Goal: Find contact information: Find contact information

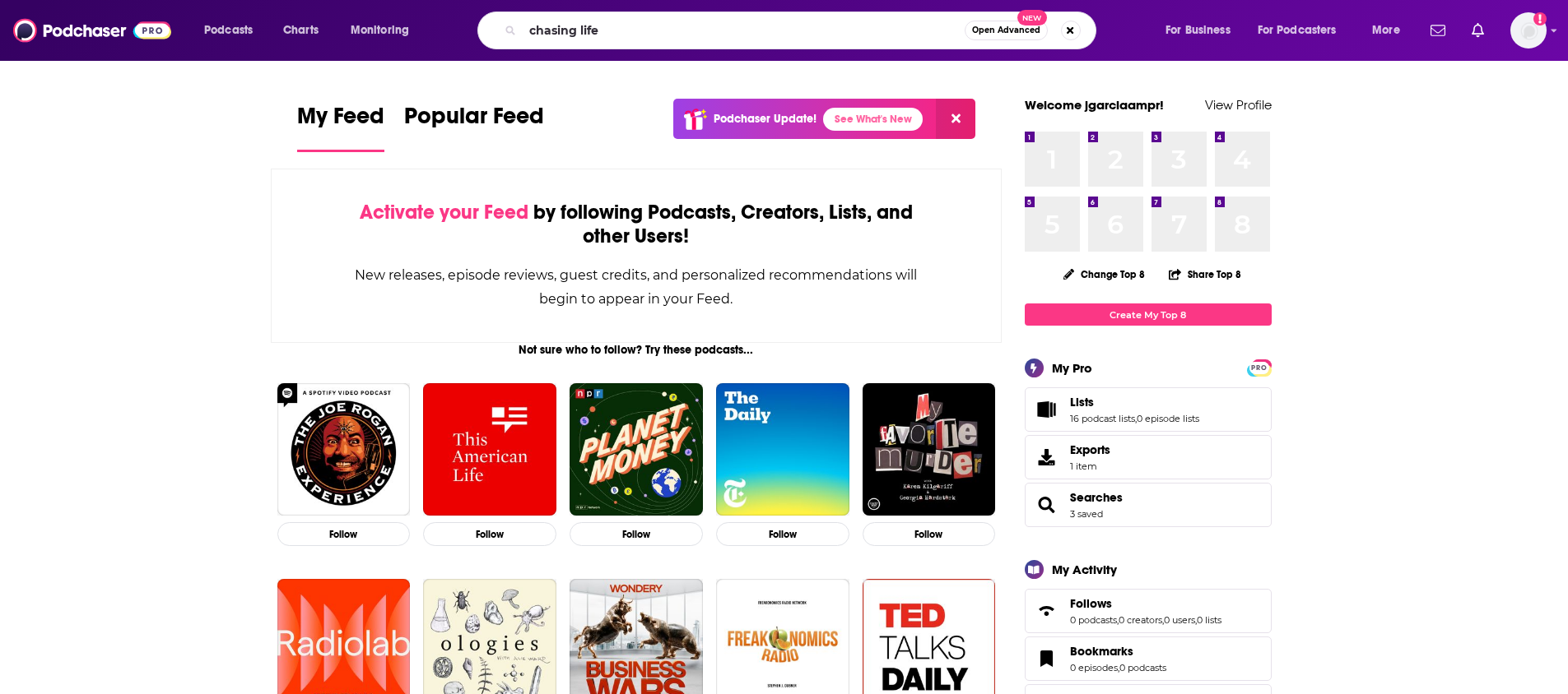
type input "chasing life"
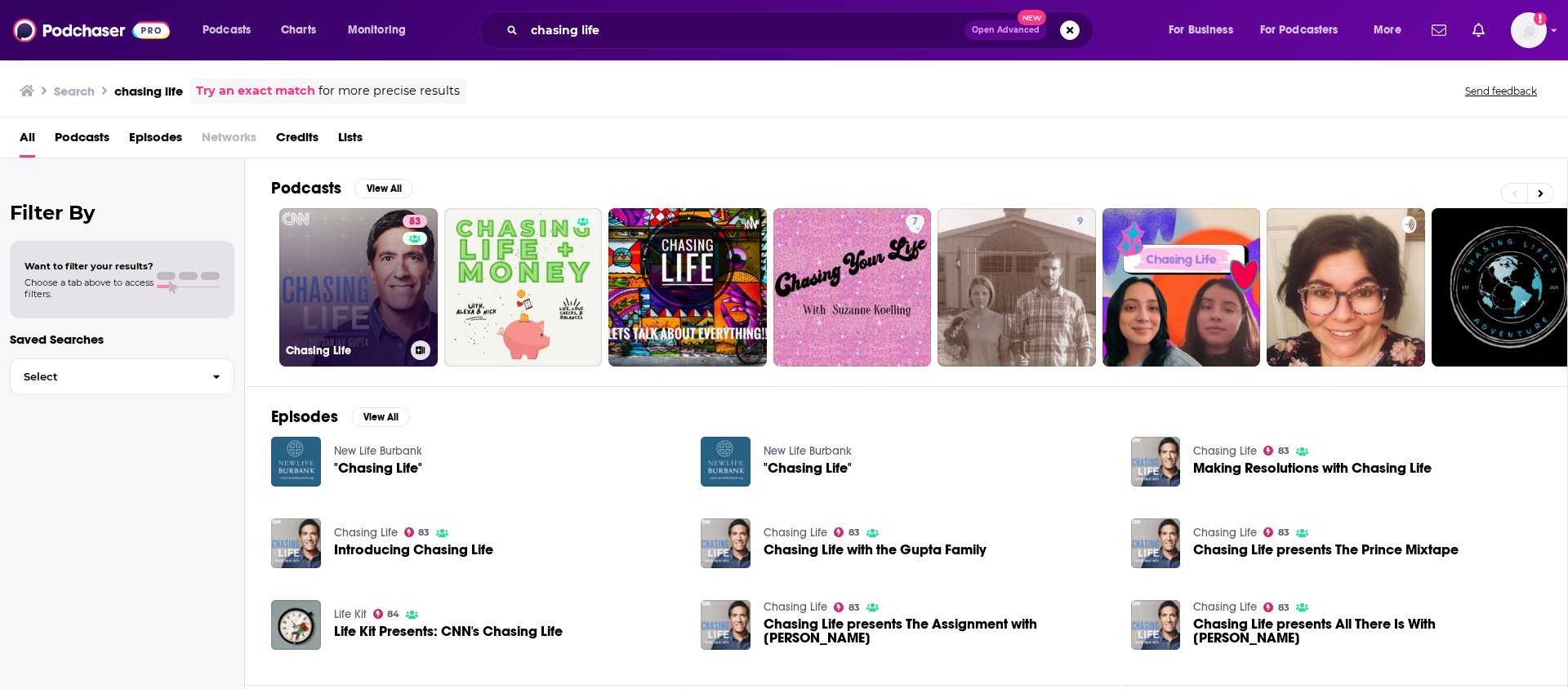
click at [395, 284] on link "83 Chasing Life" at bounding box center [358, 288] width 158 height 158
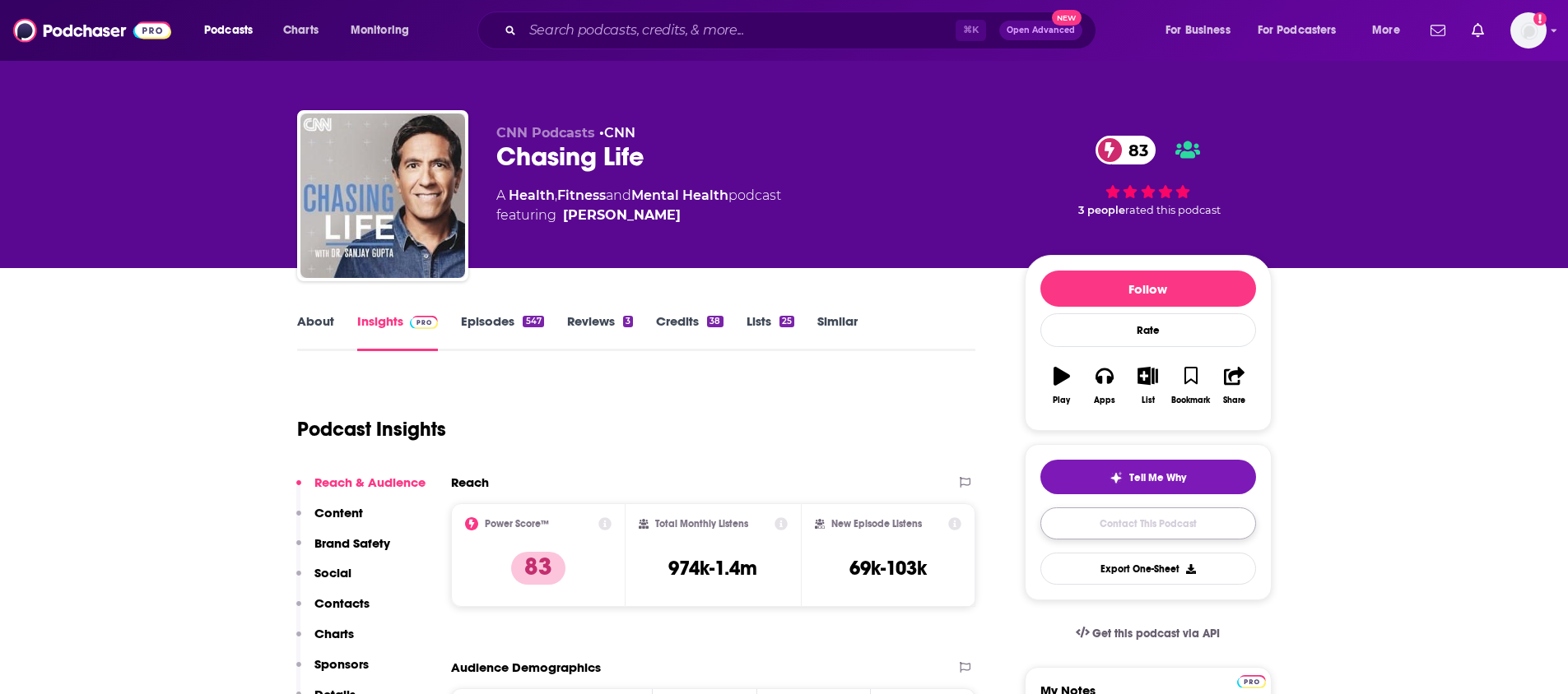
click at [1149, 525] on link "Contact This Podcast" at bounding box center [1149, 523] width 216 height 32
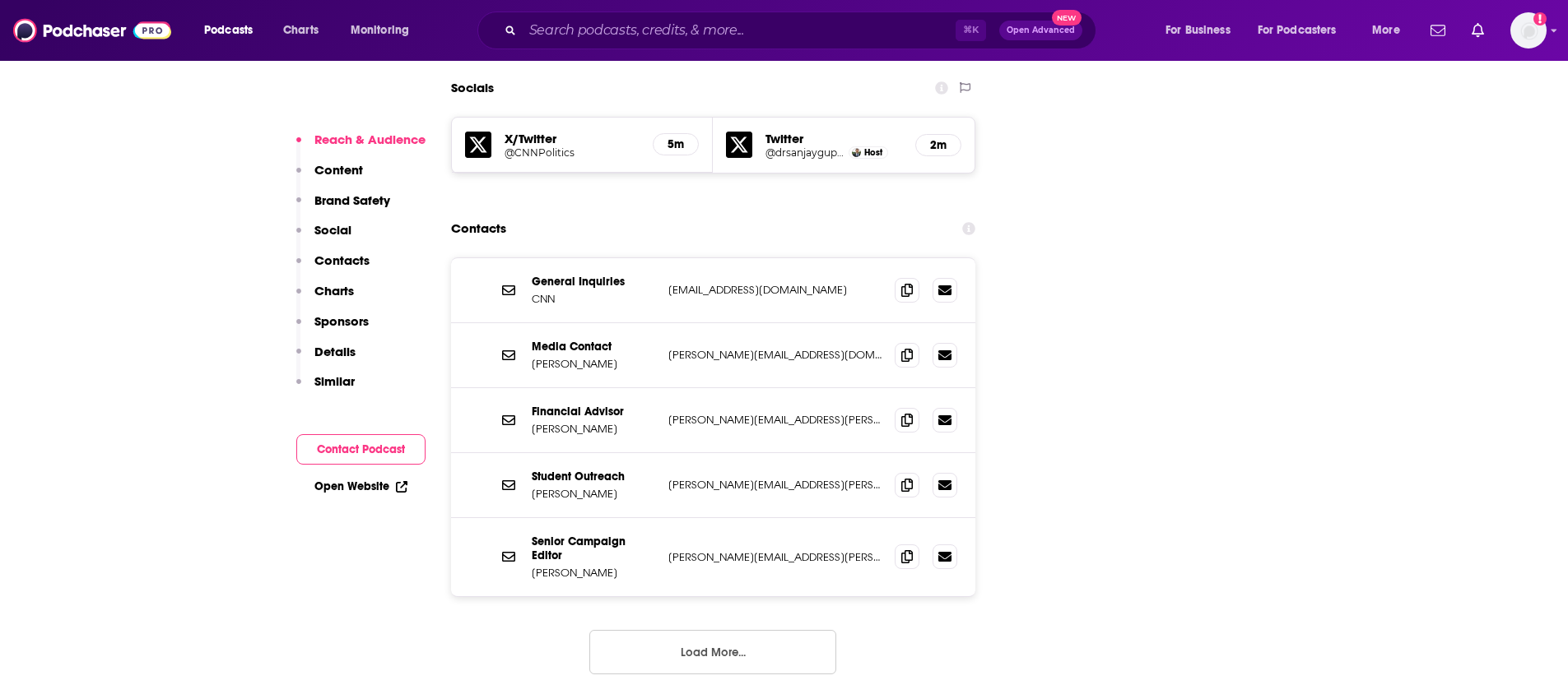
scroll to position [1846, 0]
click at [700, 631] on button "Load More..." at bounding box center [712, 653] width 247 height 45
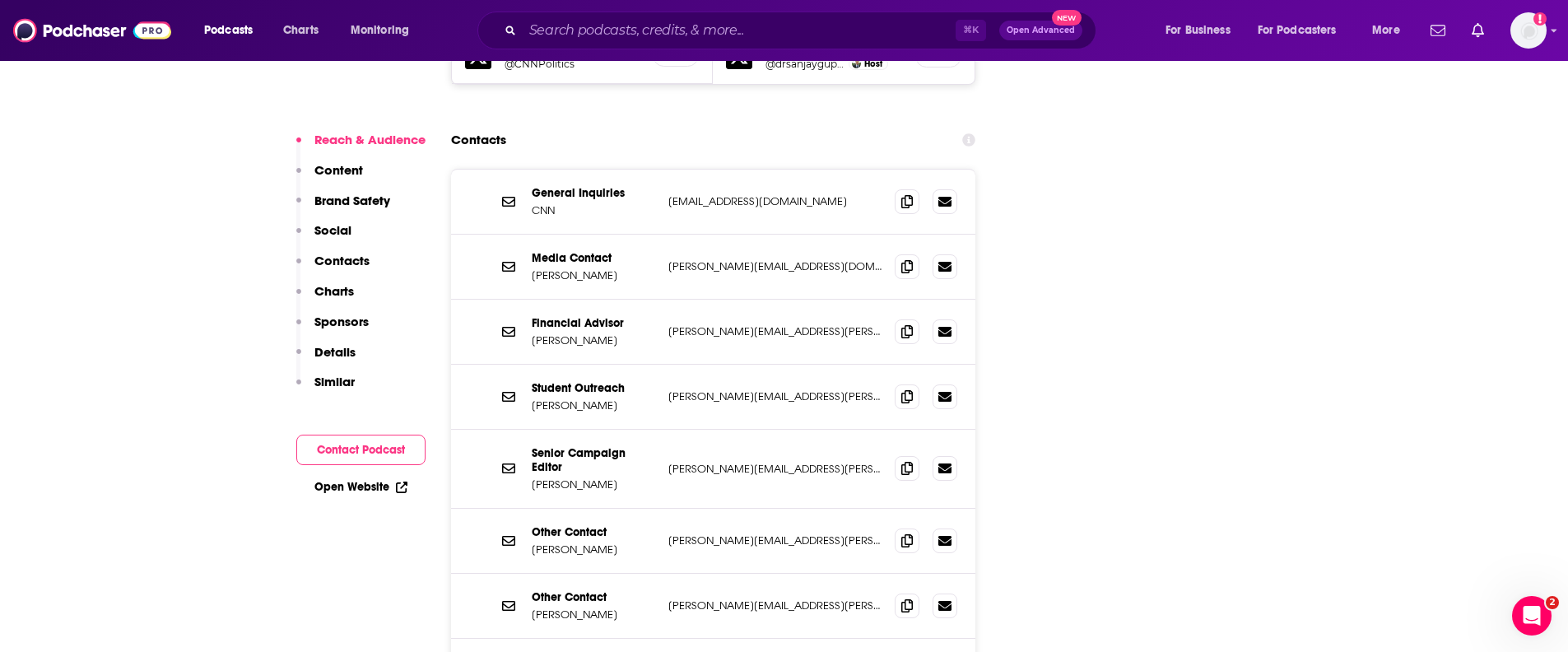
scroll to position [1909, 0]
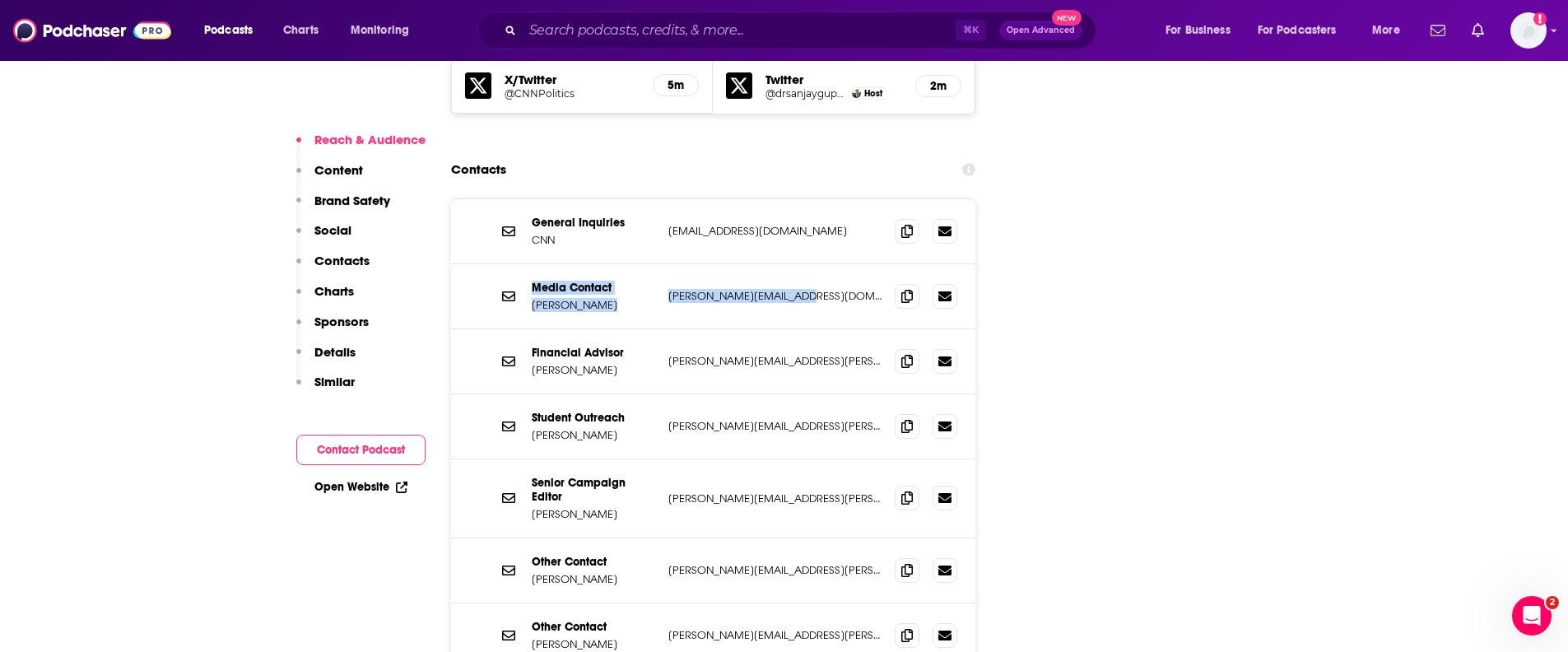
drag, startPoint x: 532, startPoint y: 236, endPoint x: 775, endPoint y: 263, distance: 244.5
click at [775, 264] on div "Media Contact [PERSON_NAME] [PERSON_NAME][EMAIL_ADDRESS][DOMAIN_NAME] [DOMAIN_N…" at bounding box center [713, 297] width 526 height 65
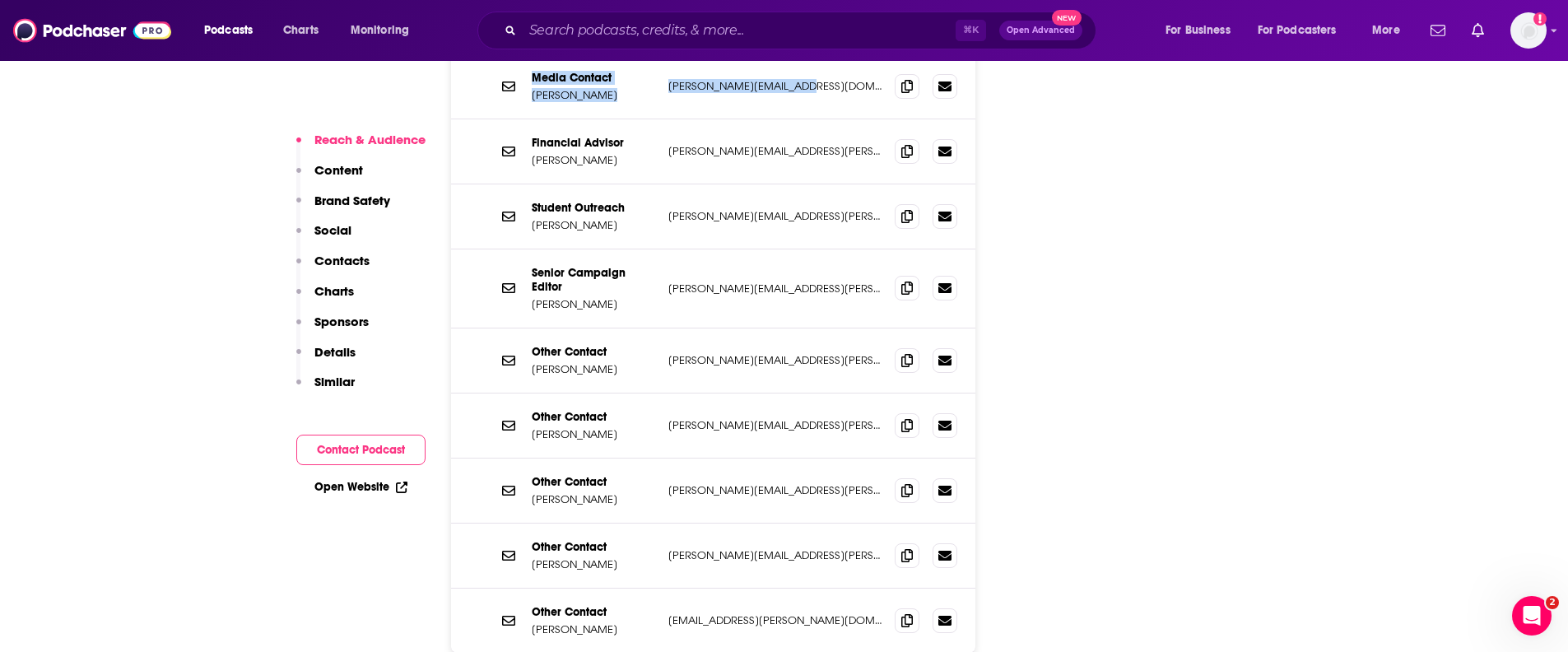
scroll to position [1821, 0]
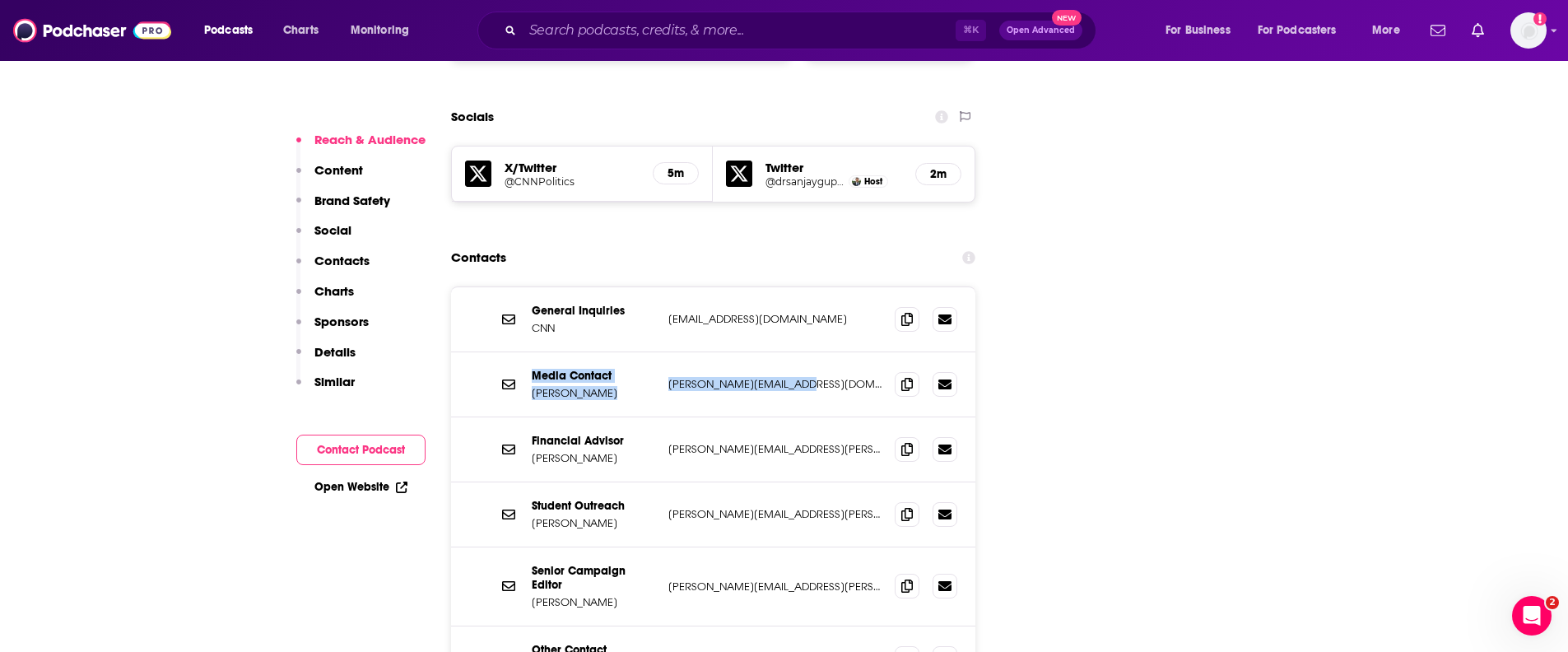
click at [324, 381] on p "Similar" at bounding box center [334, 382] width 40 height 15
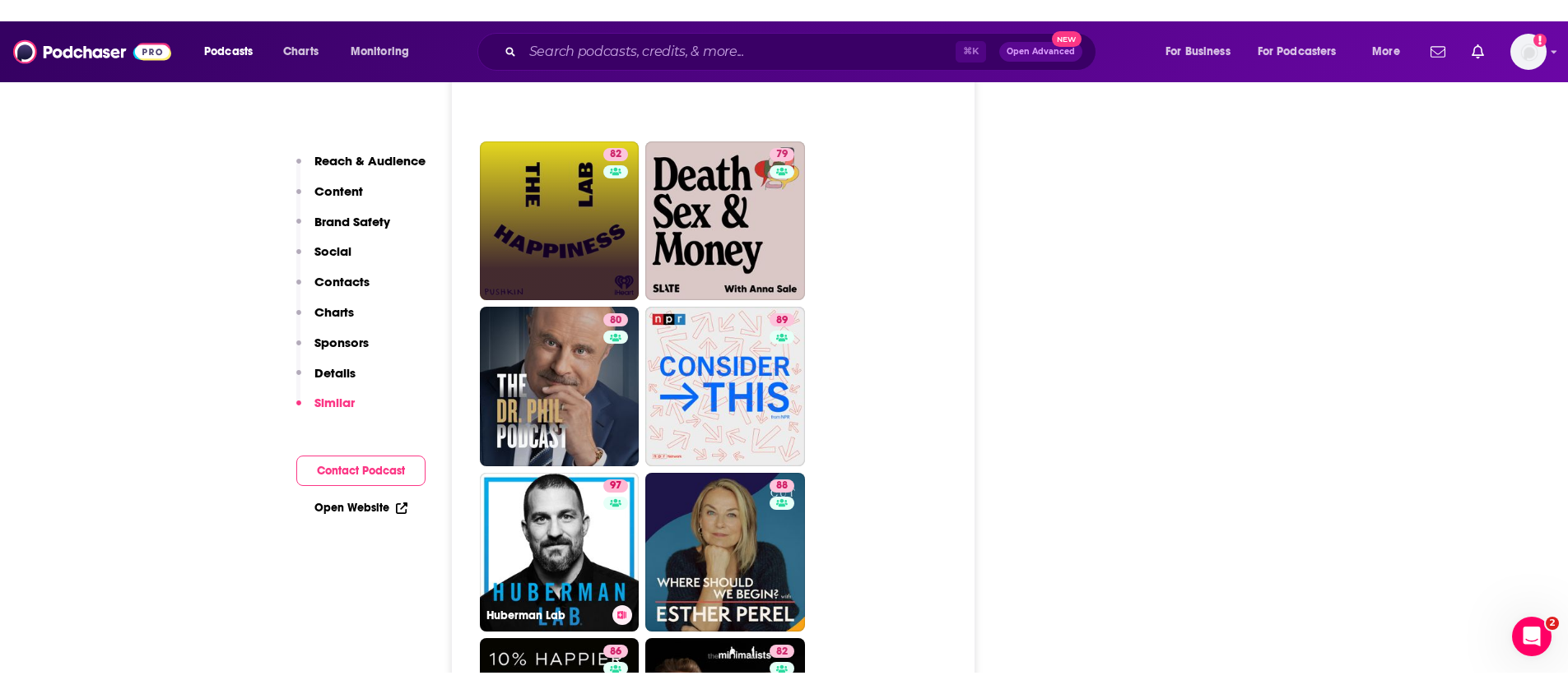
scroll to position [4664, 0]
